Goal: Information Seeking & Learning: Learn about a topic

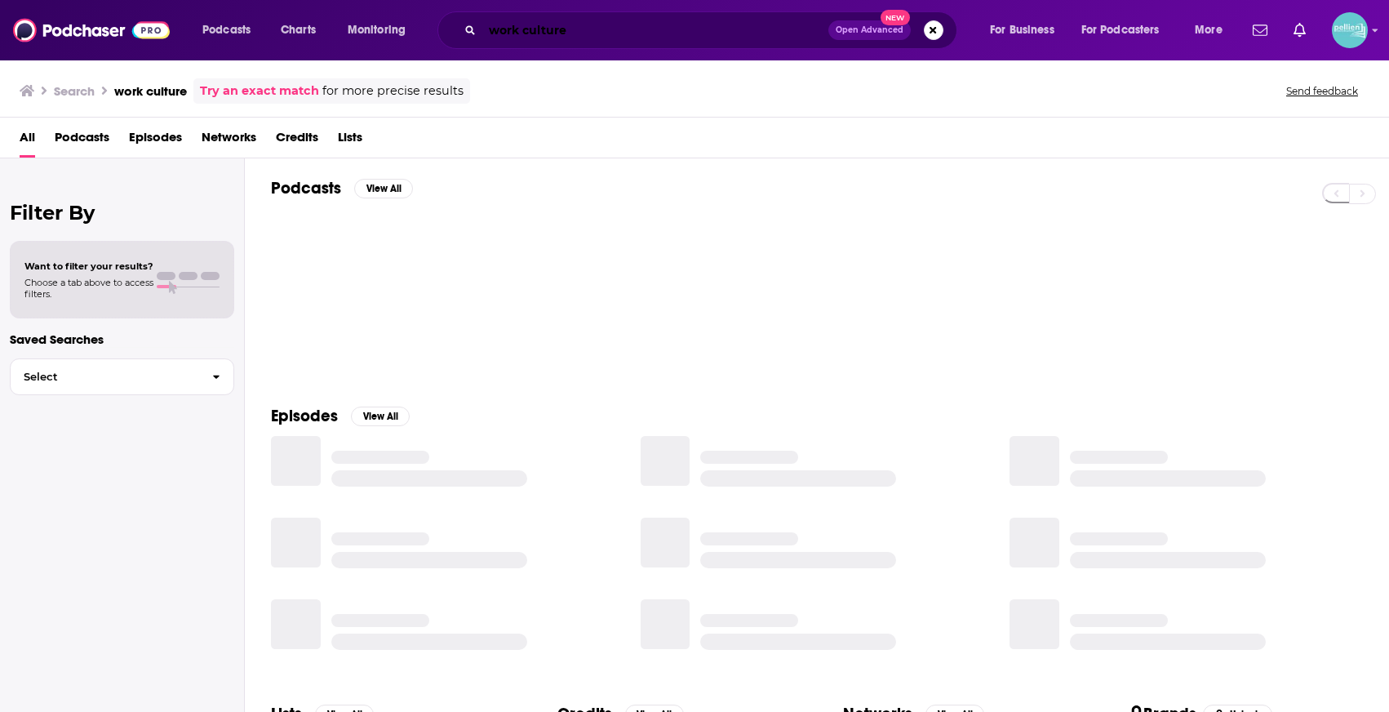
click at [573, 26] on input "work culture" at bounding box center [655, 30] width 346 height 26
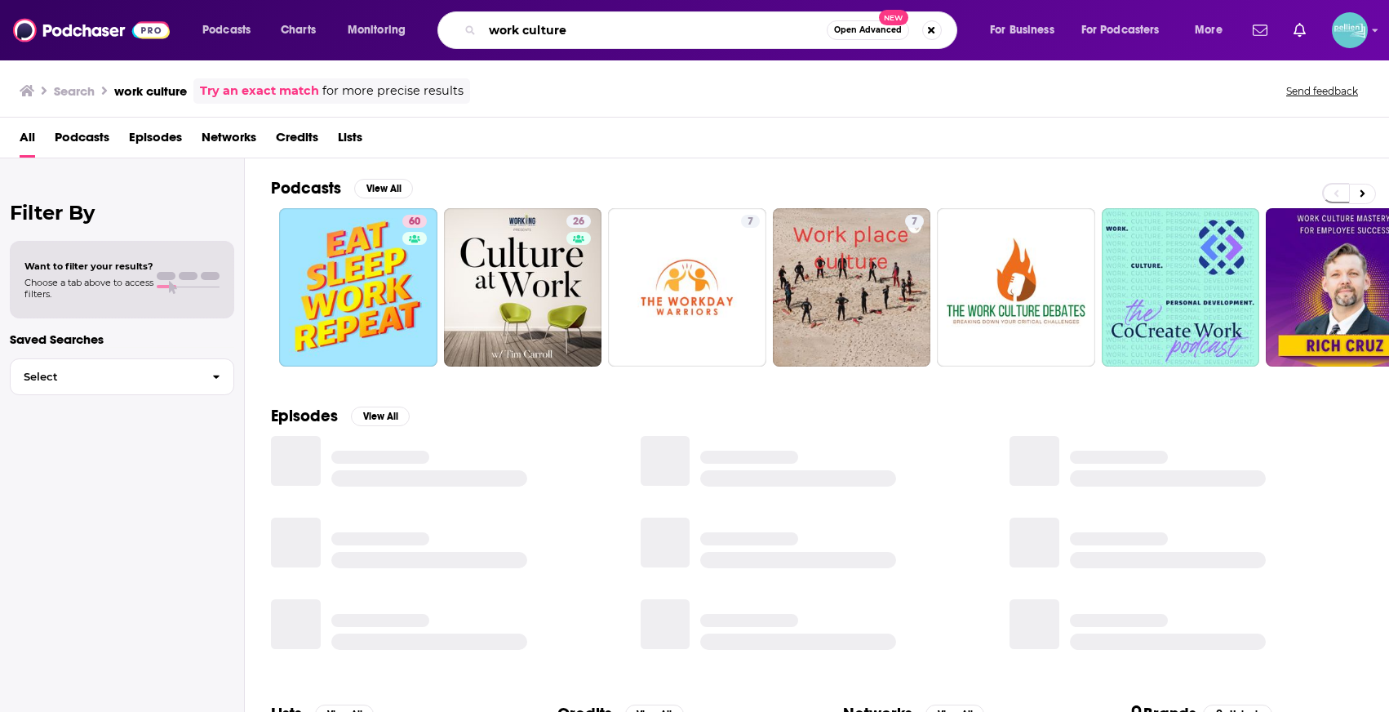
click at [573, 26] on input "work culture" at bounding box center [654, 30] width 345 height 26
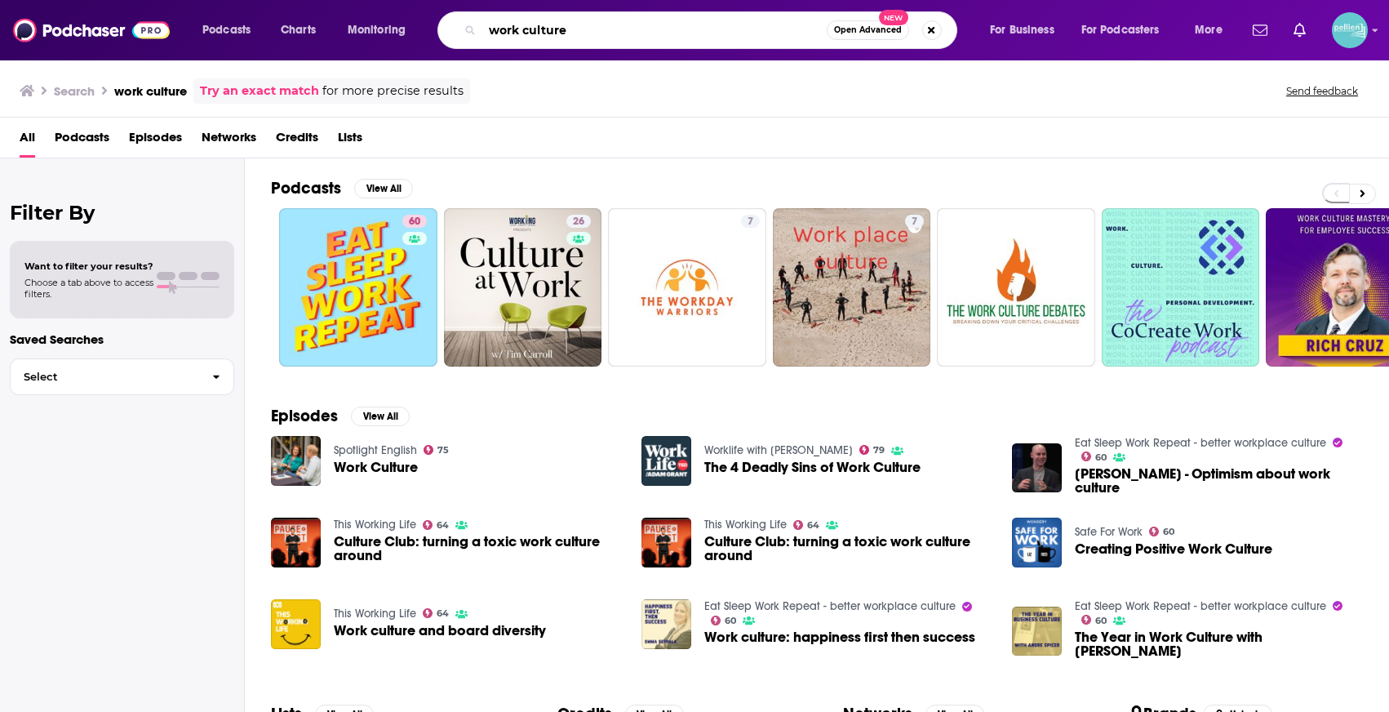
paste input "Hacked"
type input "Hacked"
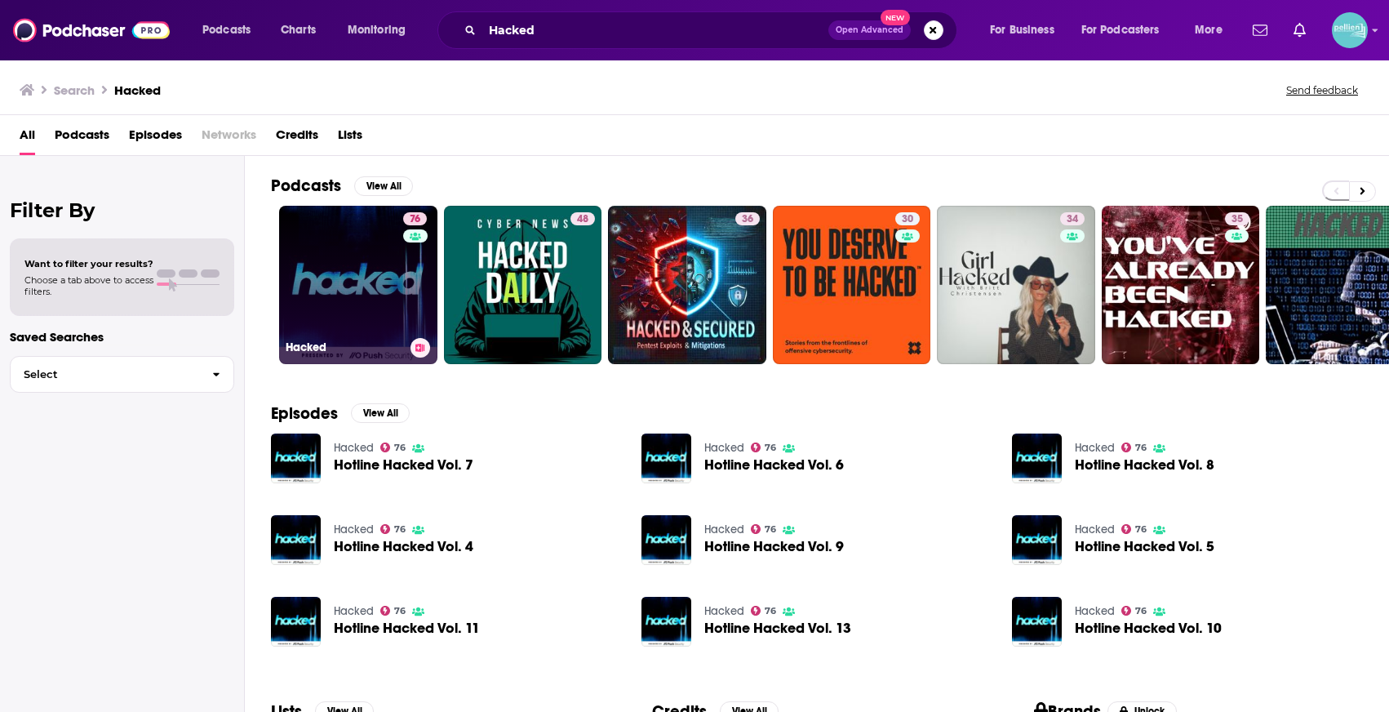
click at [337, 303] on link "76 Hacked" at bounding box center [358, 285] width 158 height 158
